Goal: Transaction & Acquisition: Purchase product/service

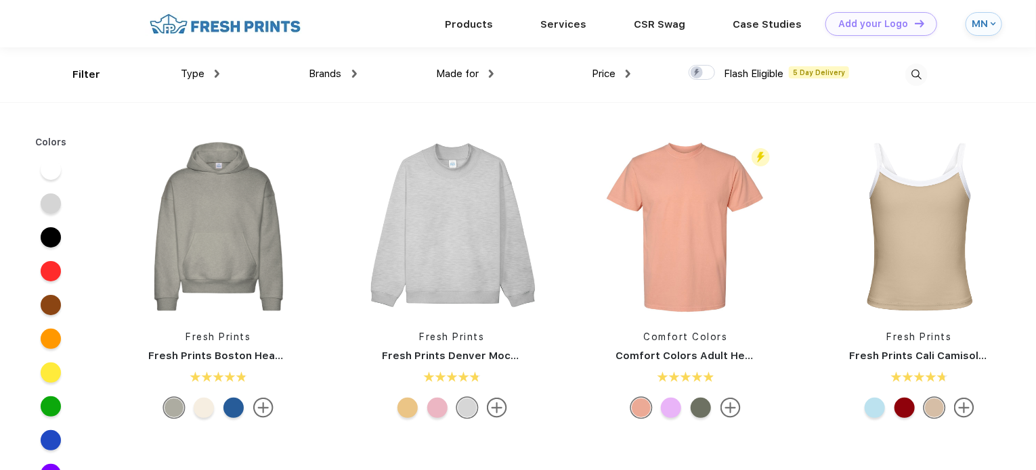
click at [919, 70] on img at bounding box center [916, 75] width 22 height 22
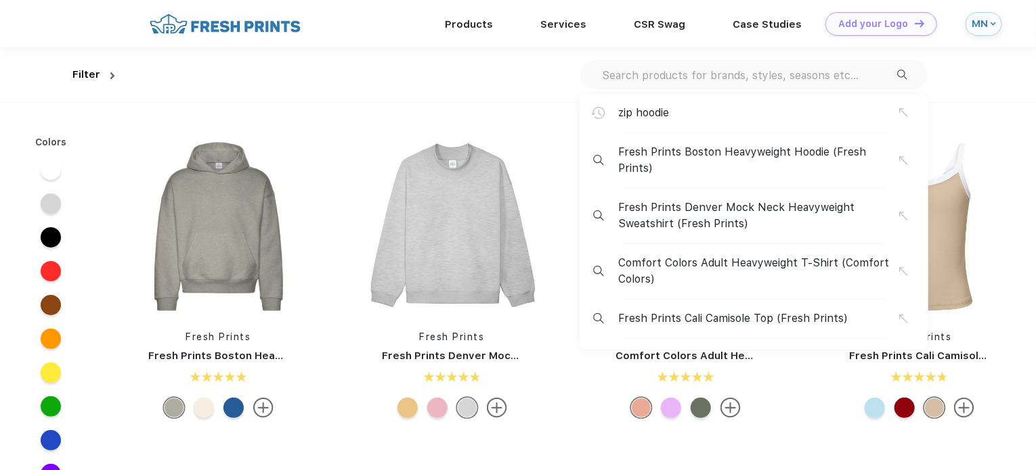
click at [739, 69] on input "text" at bounding box center [748, 75] width 296 height 15
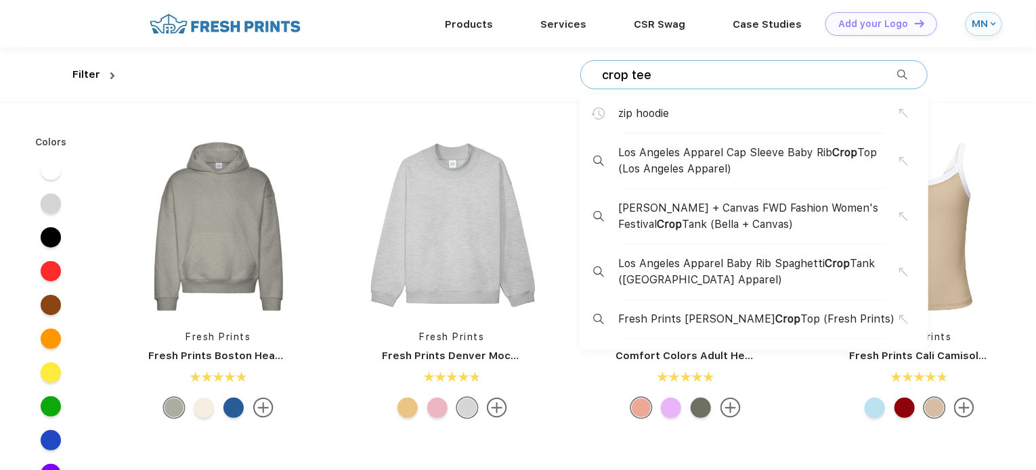
type input "crop tee"
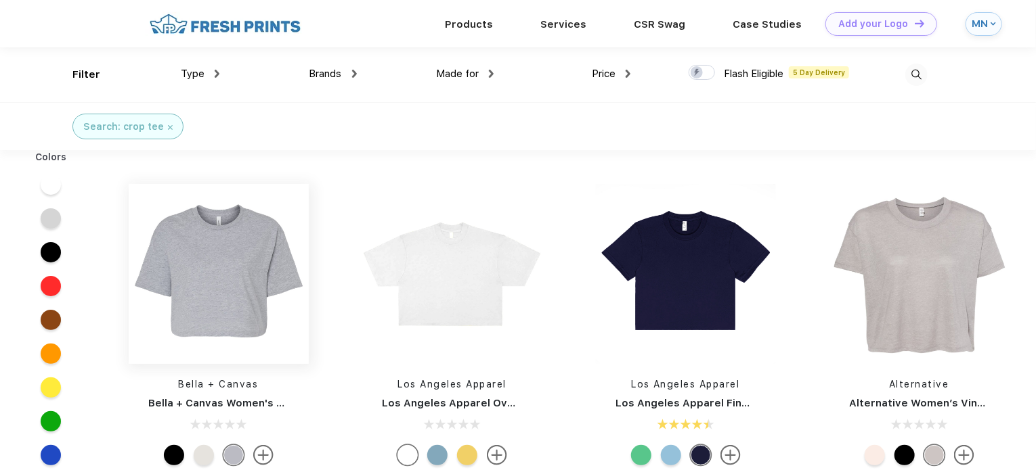
click at [237, 294] on img at bounding box center [219, 274] width 180 height 180
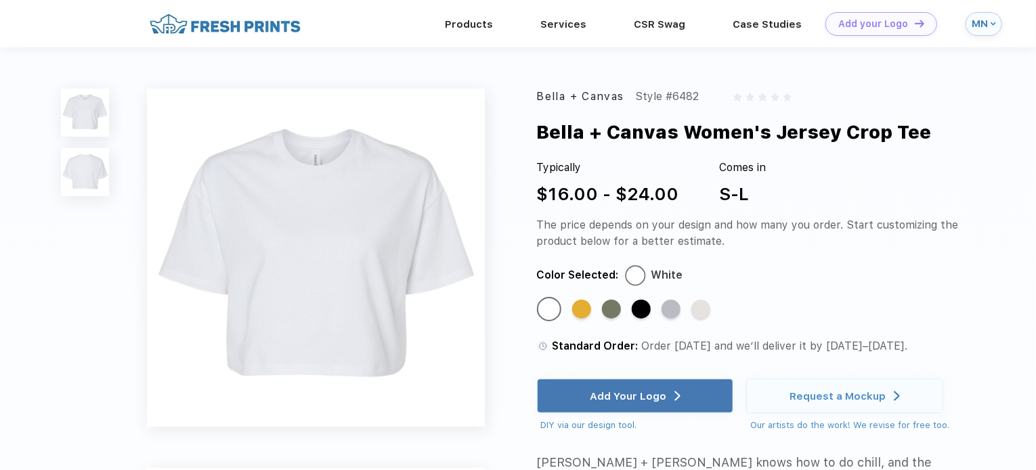
click at [93, 180] on img at bounding box center [84, 171] width 47 height 47
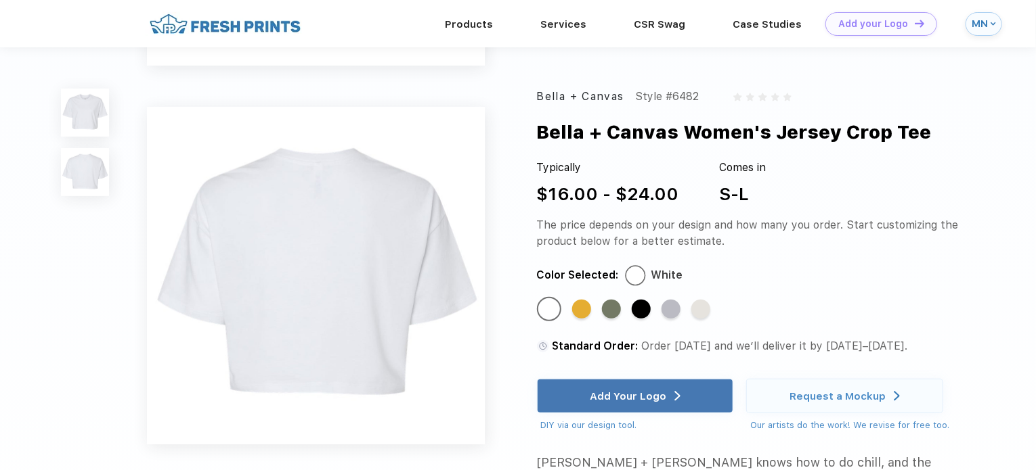
scroll to position [328, 0]
